Goal: Transaction & Acquisition: Book appointment/travel/reservation

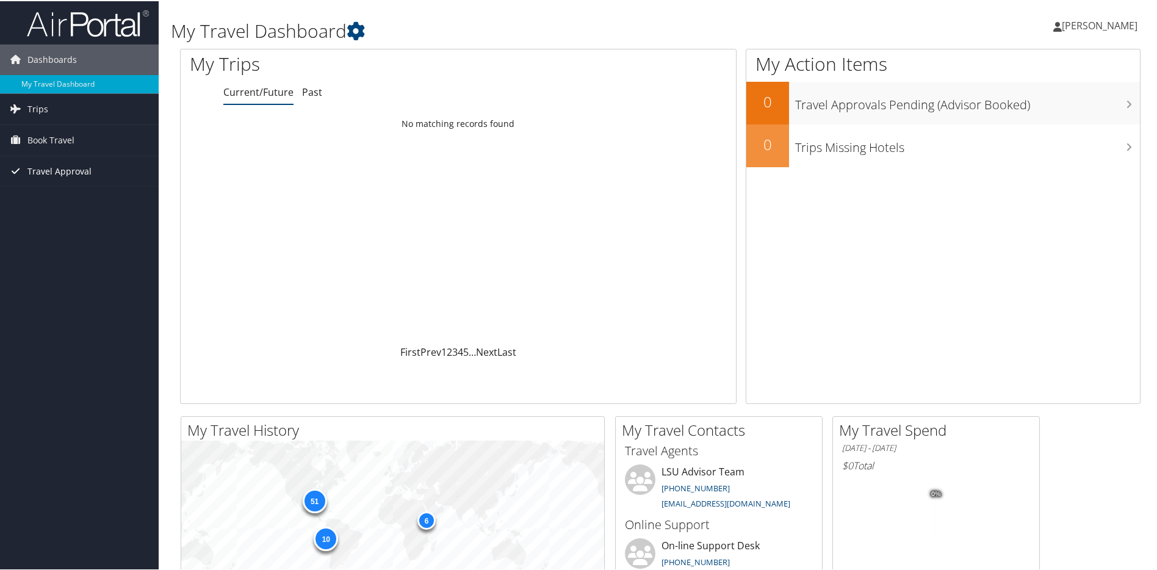
click at [65, 172] on span "Travel Approval" at bounding box center [59, 170] width 64 height 31
click at [62, 141] on span "Book Travel" at bounding box center [50, 139] width 47 height 31
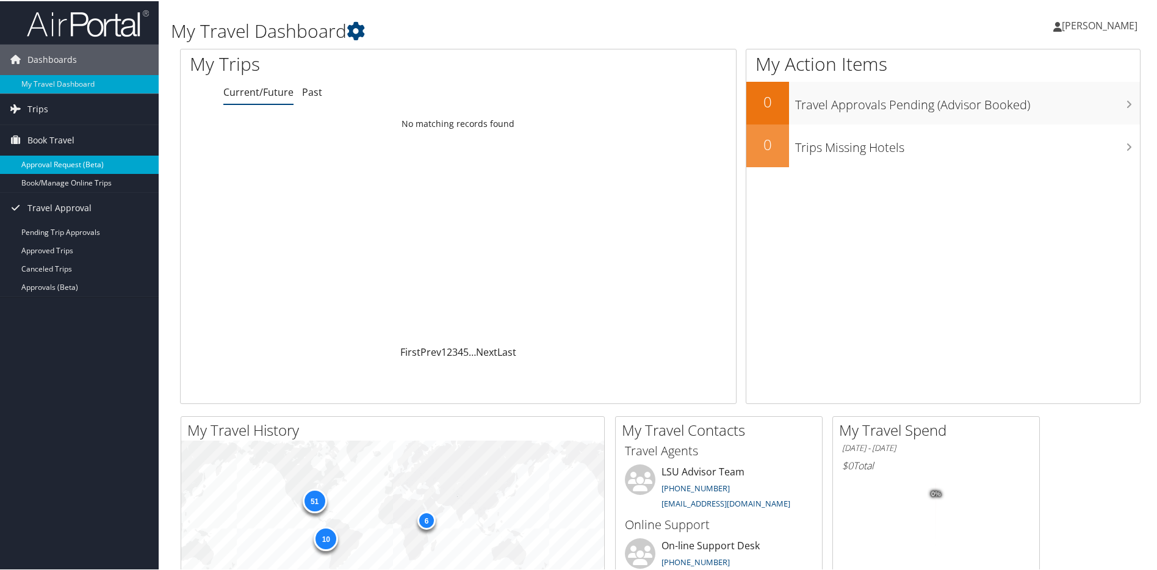
click at [65, 170] on link "Approval Request (Beta)" at bounding box center [79, 163] width 159 height 18
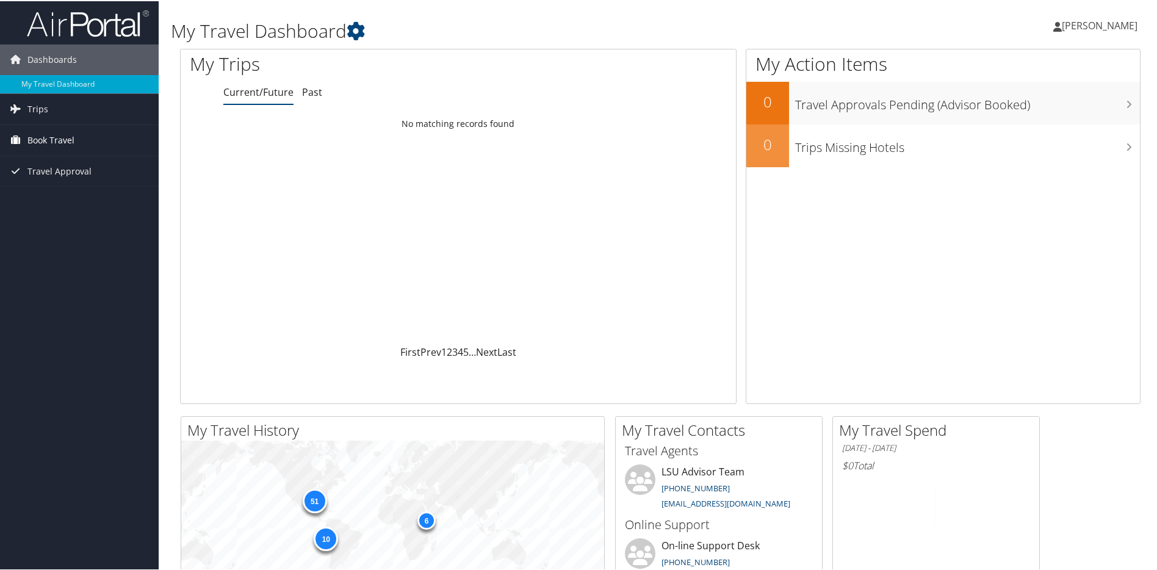
click at [65, 138] on span "Book Travel" at bounding box center [50, 139] width 47 height 31
click at [76, 179] on link "Book/Manage Online Trips" at bounding box center [79, 182] width 159 height 18
